Goal: Information Seeking & Learning: Learn about a topic

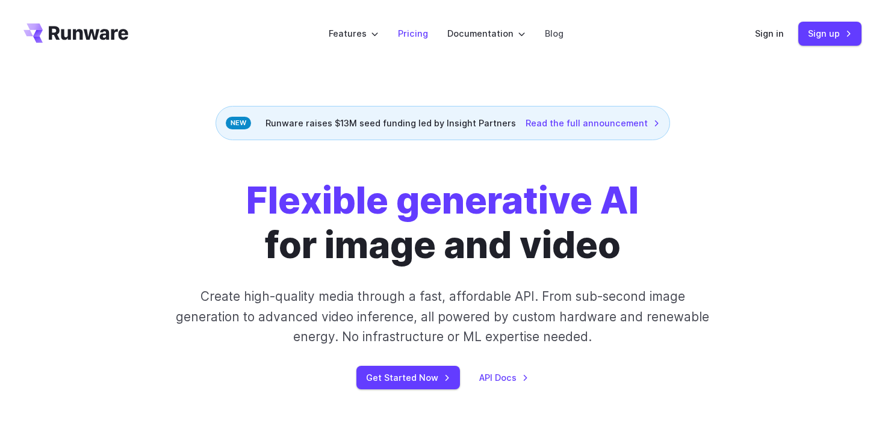
click at [421, 34] on link "Pricing" at bounding box center [413, 33] width 30 height 14
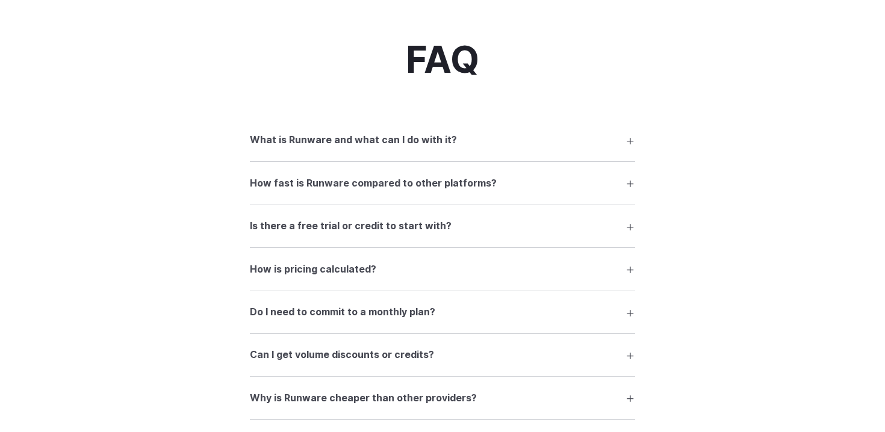
scroll to position [1629, 0]
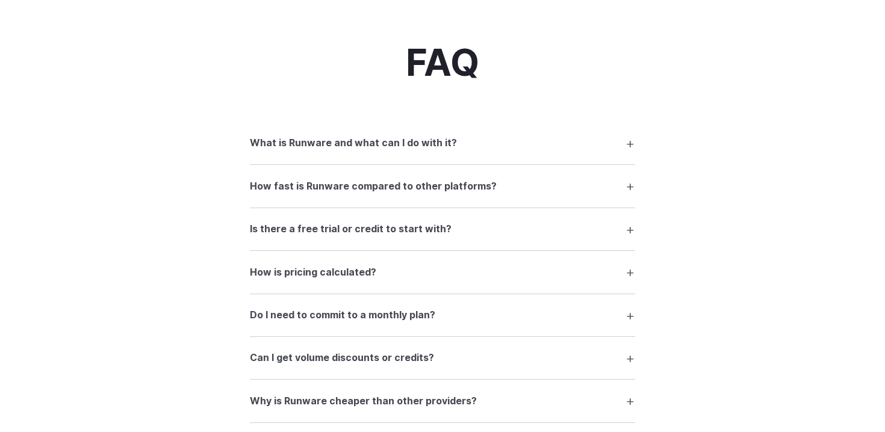
click at [325, 151] on h3 "What is Runware and what can I do with it?" at bounding box center [353, 143] width 207 height 16
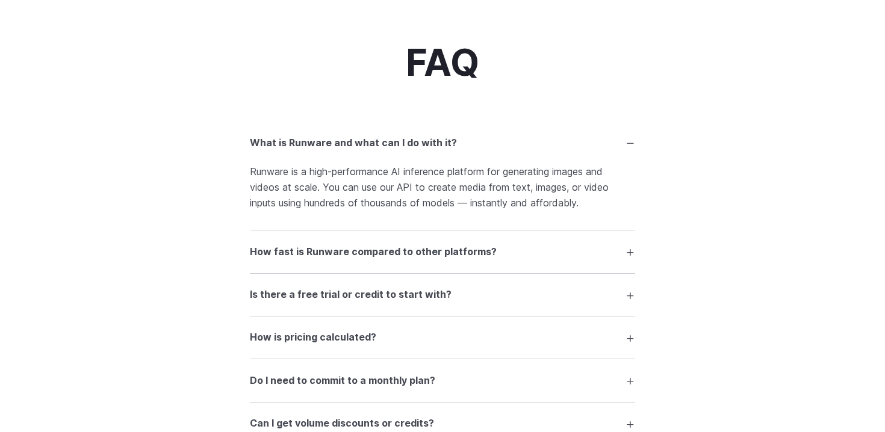
click at [373, 256] on h3 "How fast is Runware compared to other platforms?" at bounding box center [373, 252] width 247 height 16
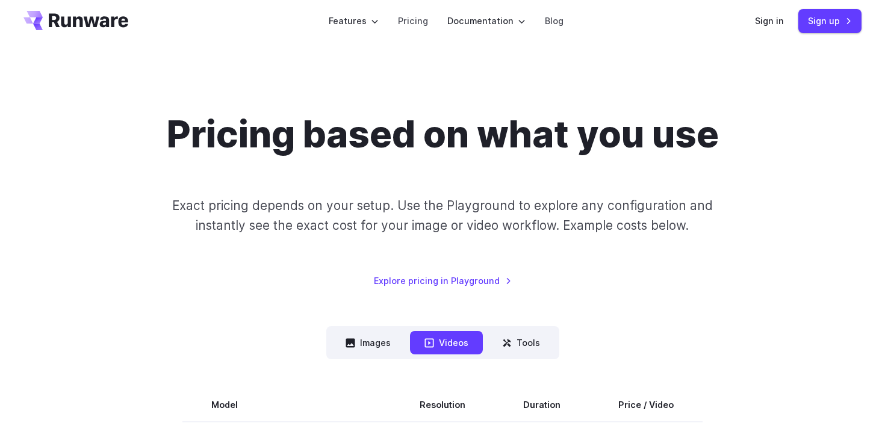
scroll to position [0, 0]
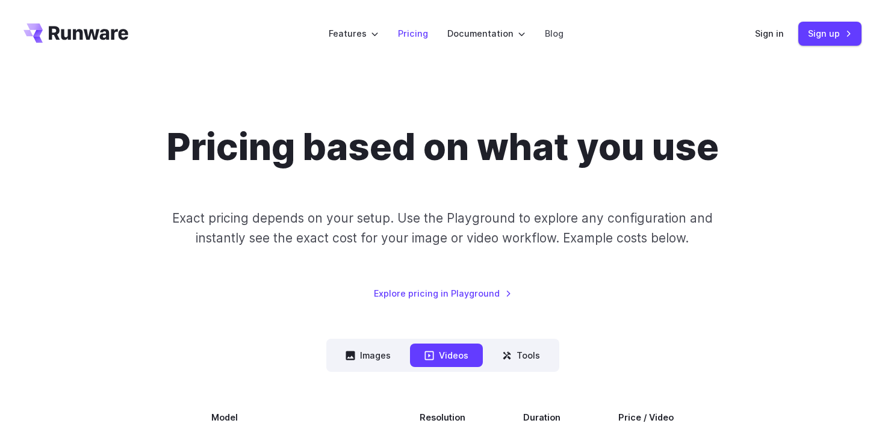
click at [413, 35] on link "Pricing" at bounding box center [413, 33] width 30 height 14
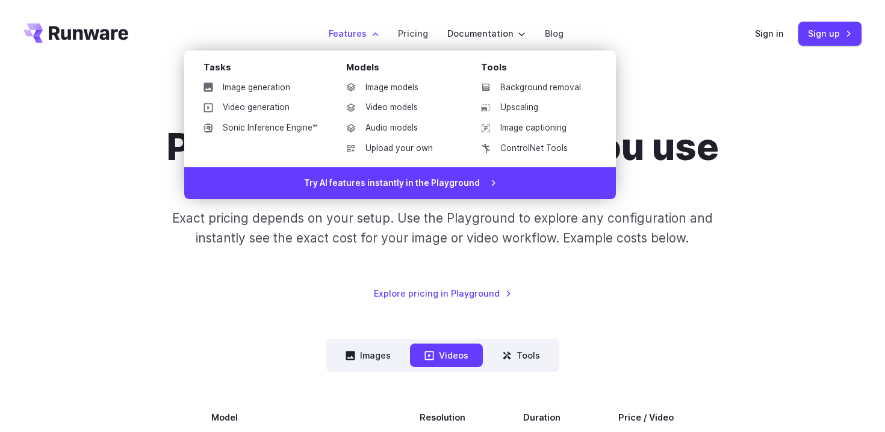
click at [345, 36] on label "Features" at bounding box center [354, 33] width 50 height 14
click at [396, 112] on link "Video models" at bounding box center [398, 108] width 125 height 18
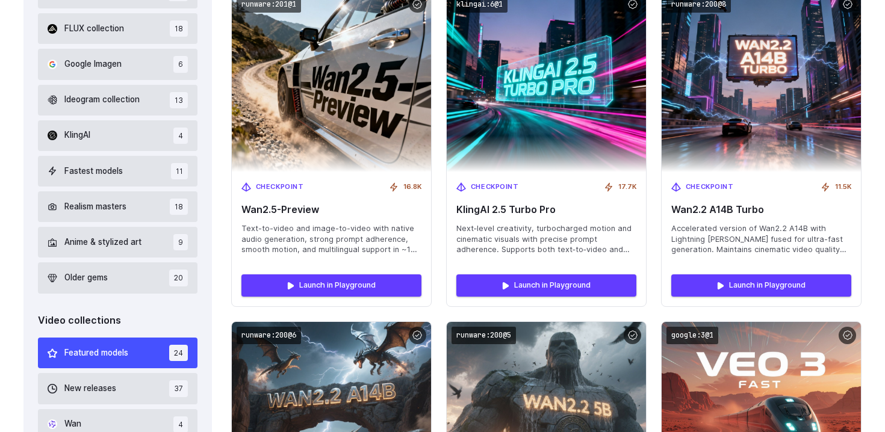
scroll to position [457, 0]
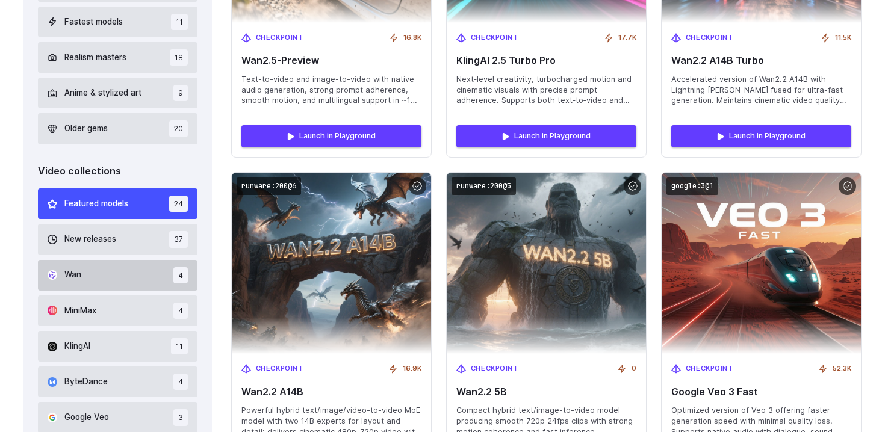
click at [135, 284] on button "Wan 4" at bounding box center [118, 275] width 160 height 31
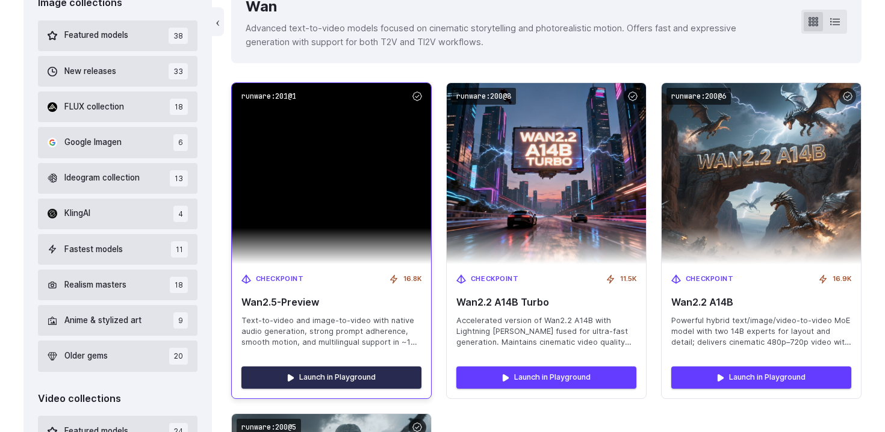
scroll to position [478, 0]
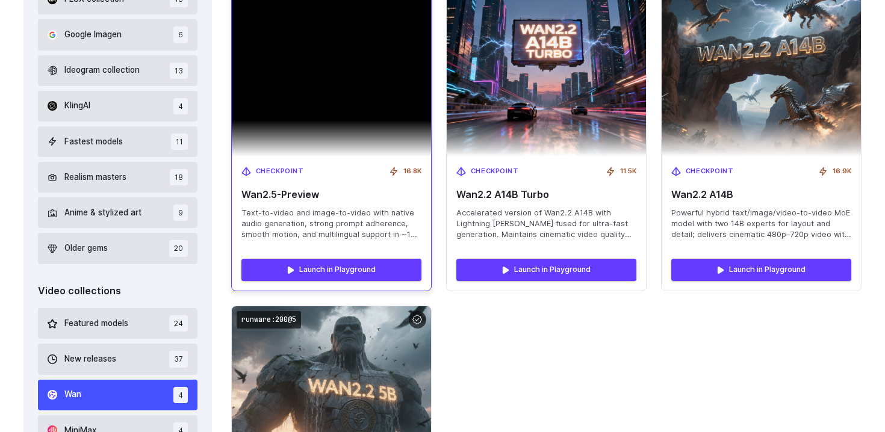
click at [353, 216] on span "Text-to-video and image-to-video with native audio generation, strong prompt ad…" at bounding box center [331, 224] width 180 height 33
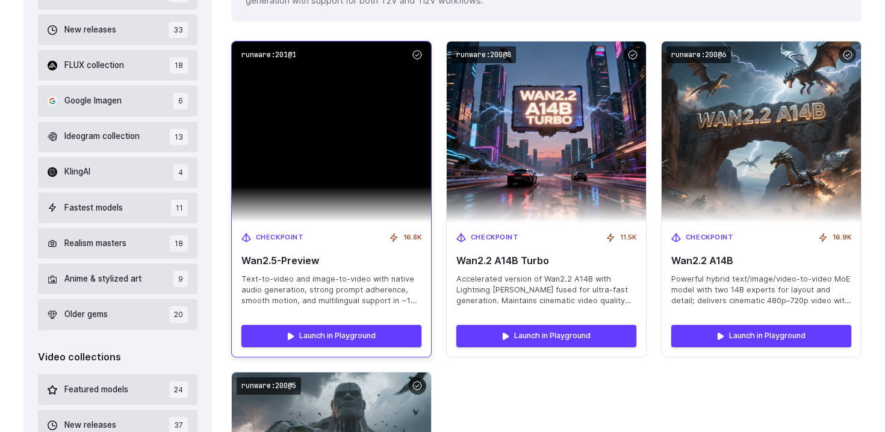
scroll to position [410, 0]
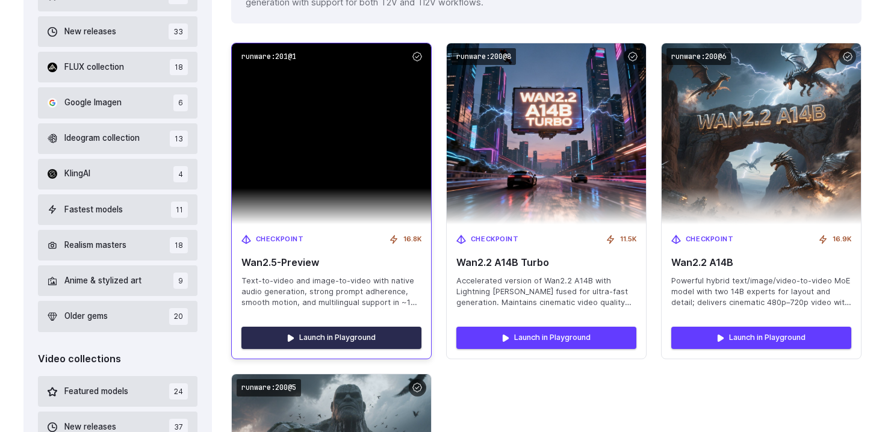
click at [329, 329] on link "Launch in Playground" at bounding box center [331, 338] width 180 height 22
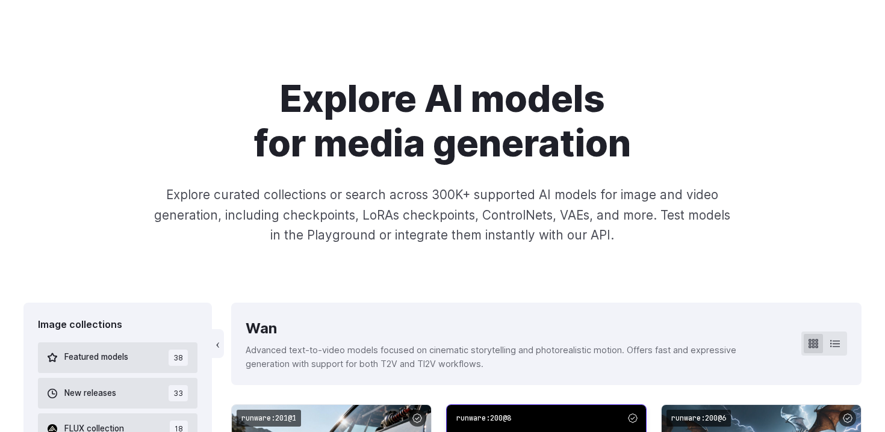
scroll to position [0, 0]
